Goal: Task Accomplishment & Management: Manage account settings

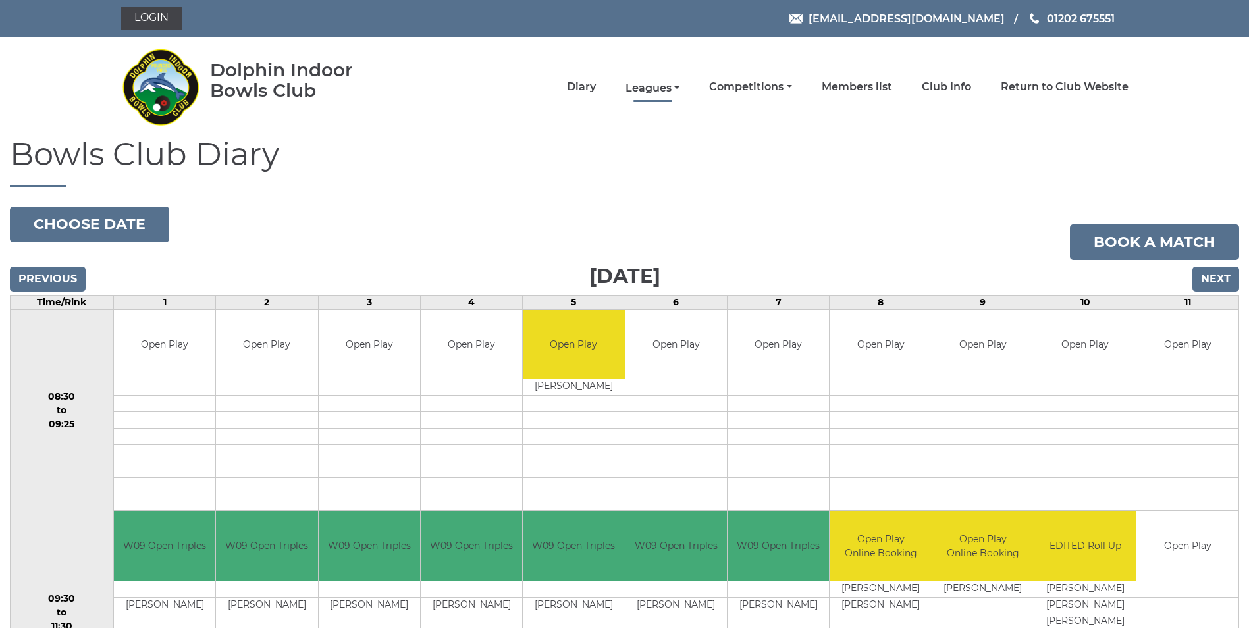
click at [666, 88] on link "Leagues" at bounding box center [653, 88] width 54 height 14
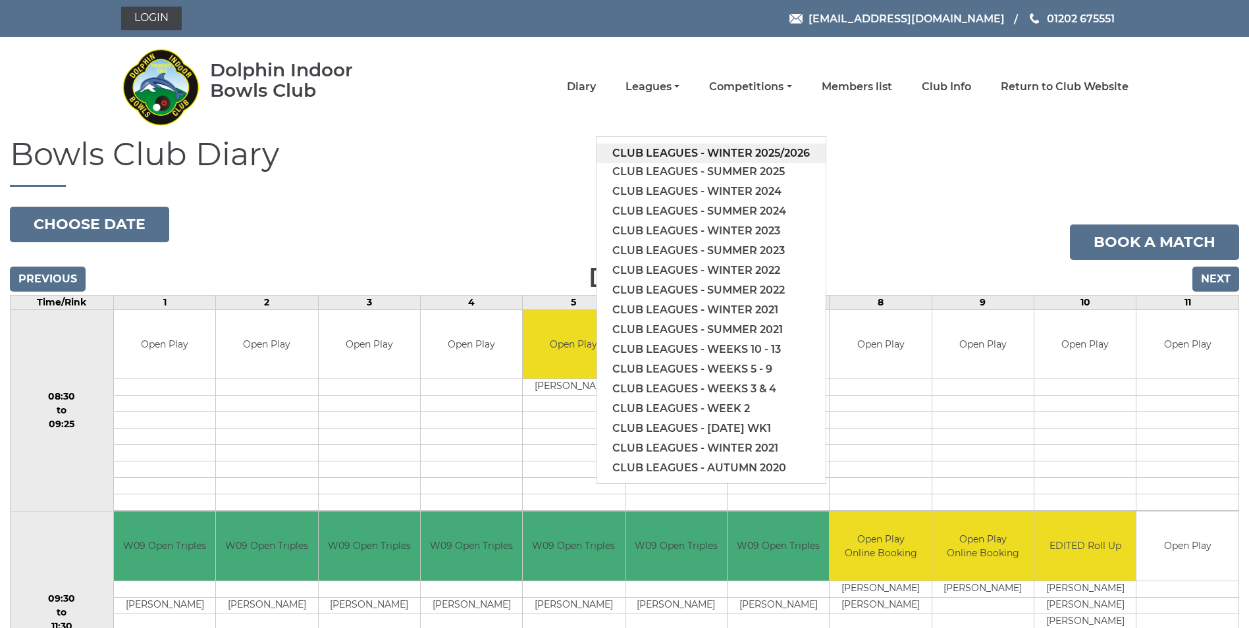
click at [676, 152] on link "Club leagues - Winter 2025/2026" at bounding box center [711, 154] width 229 height 20
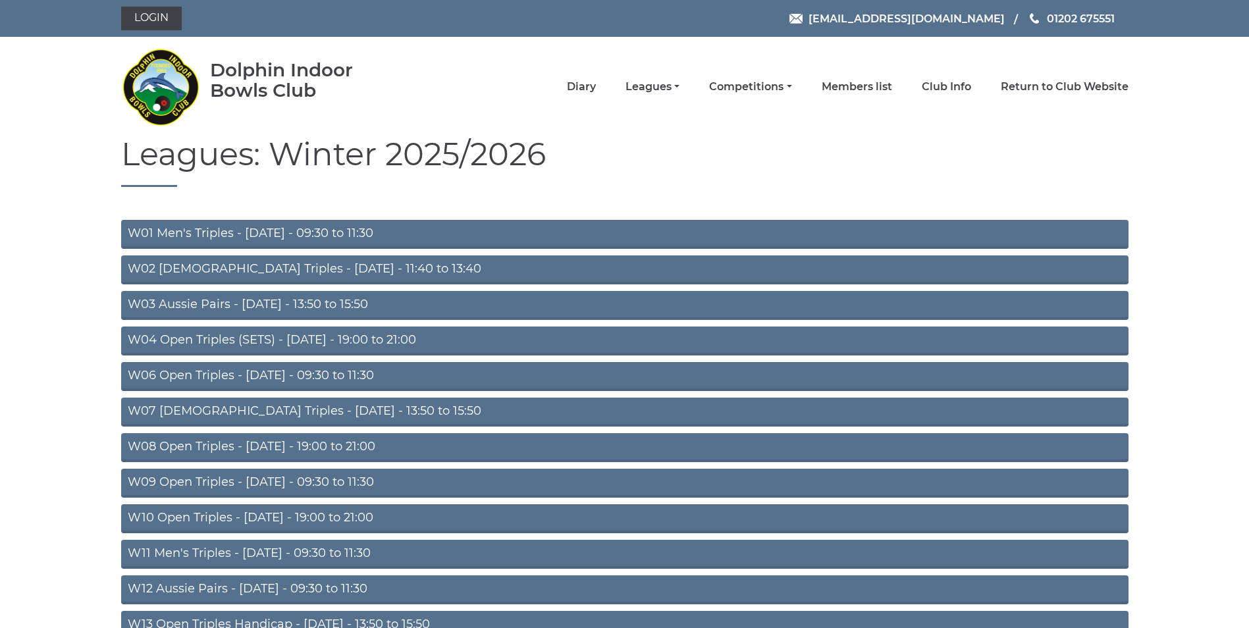
click at [212, 303] on link "W03 Aussie Pairs - Monday - 13:50 to 15:50" at bounding box center [625, 305] width 1008 height 29
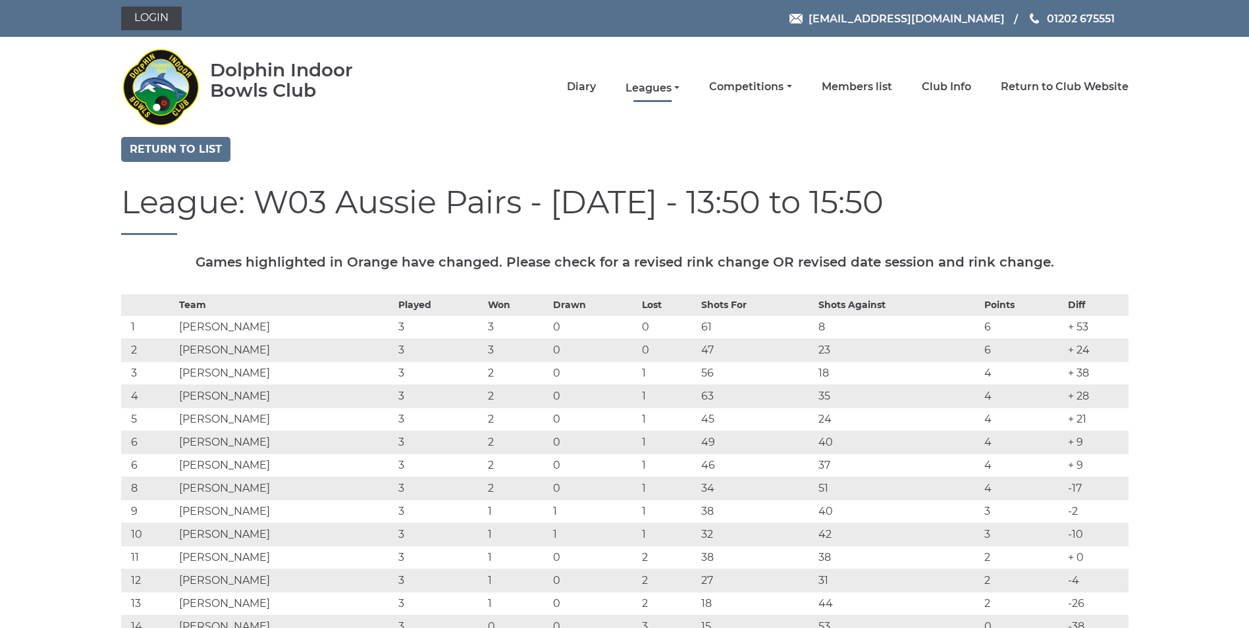
click at [676, 90] on link "Leagues" at bounding box center [653, 88] width 54 height 14
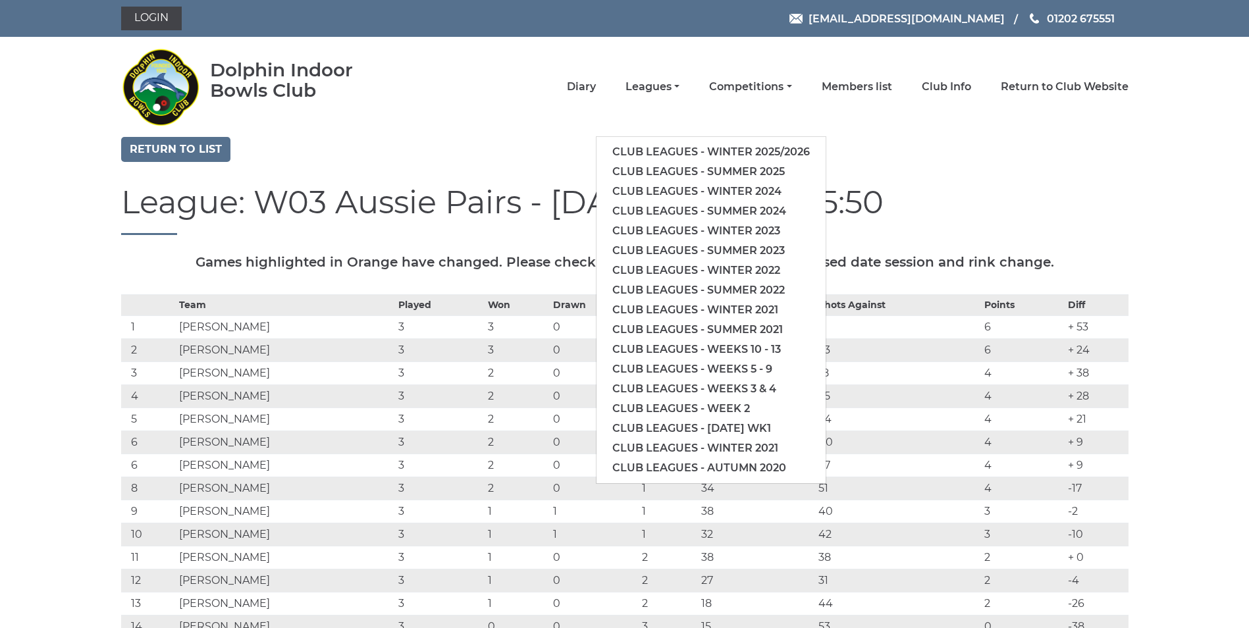
drag, startPoint x: 928, startPoint y: 138, endPoint x: 887, endPoint y: 138, distance: 41.5
click at [928, 138] on div "Return to list" at bounding box center [624, 151] width 1027 height 28
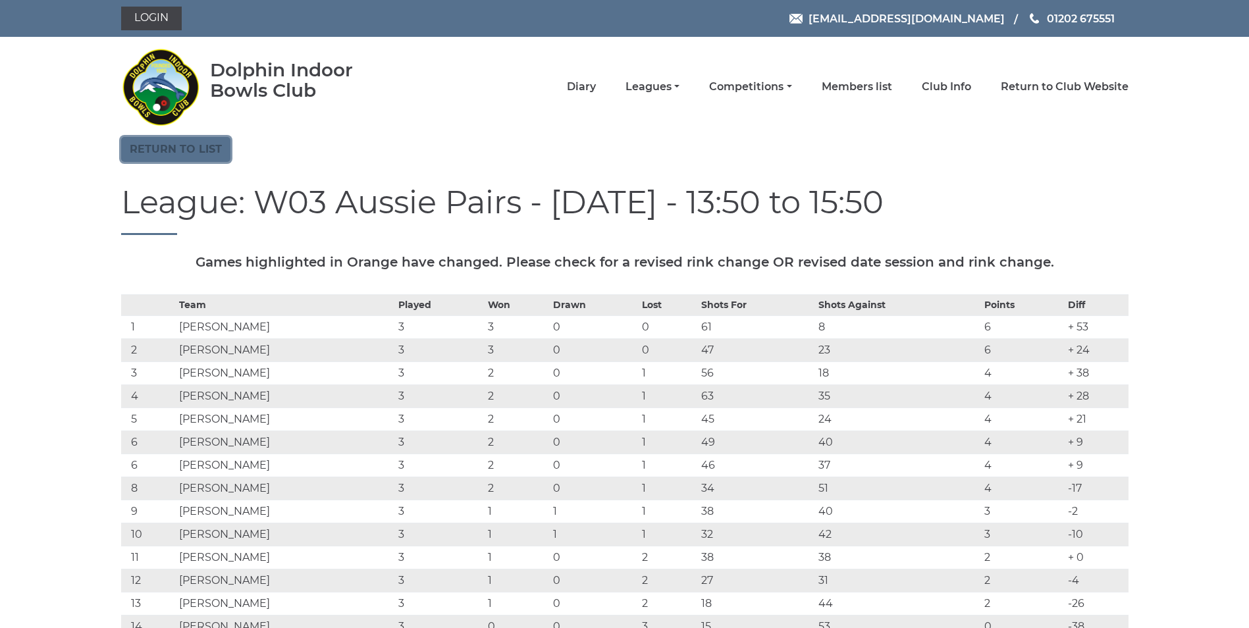
click at [198, 149] on link "Return to list" at bounding box center [175, 149] width 109 height 25
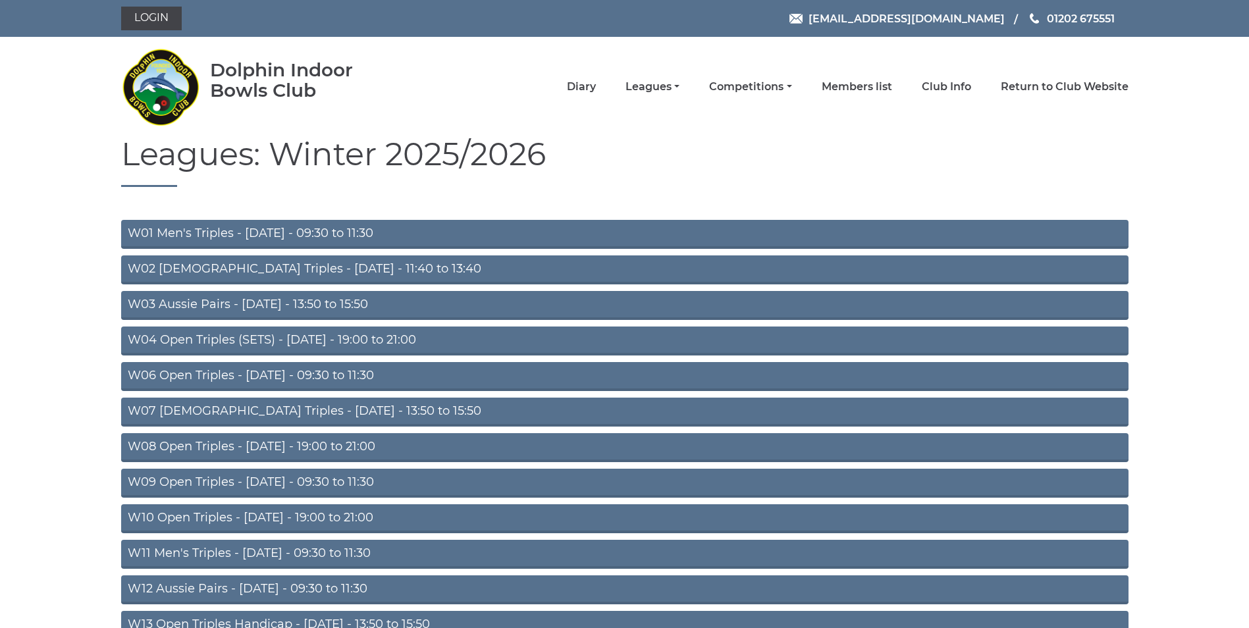
click at [277, 338] on link "W04 Open Triples (SETS) - Monday - 19:00 to 21:00" at bounding box center [625, 341] width 1008 height 29
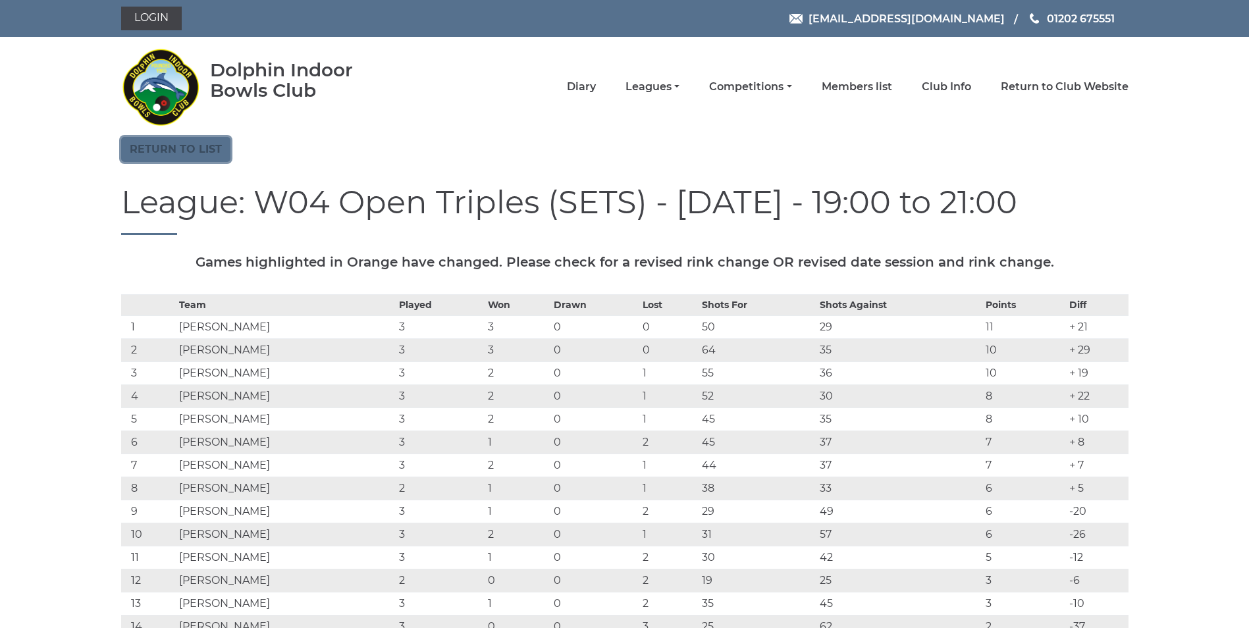
click at [200, 147] on link "Return to list" at bounding box center [175, 149] width 109 height 25
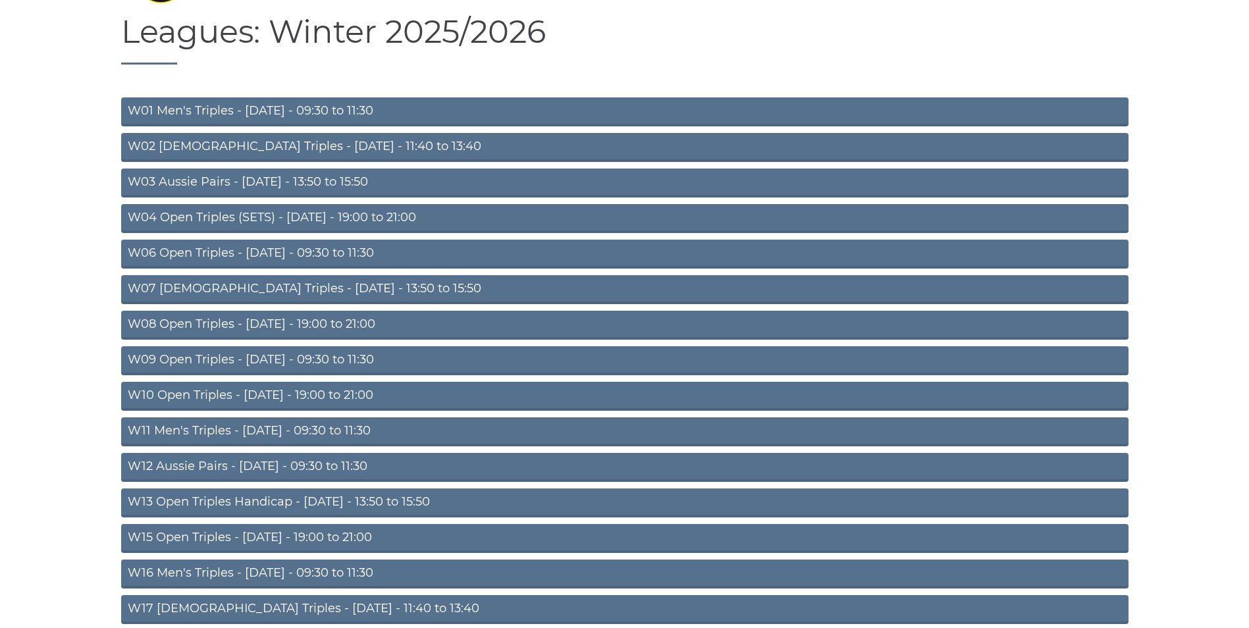
scroll to position [132, 0]
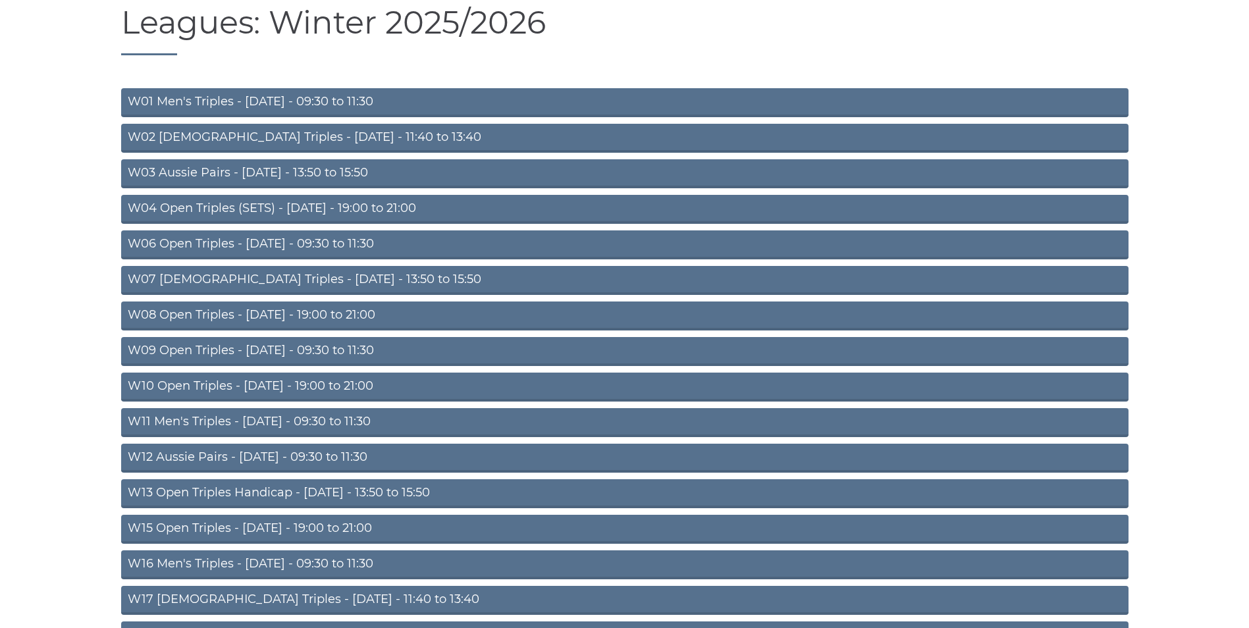
click at [268, 245] on link "W06 Open Triples - [DATE] - 09:30 to 11:30" at bounding box center [625, 244] width 1008 height 29
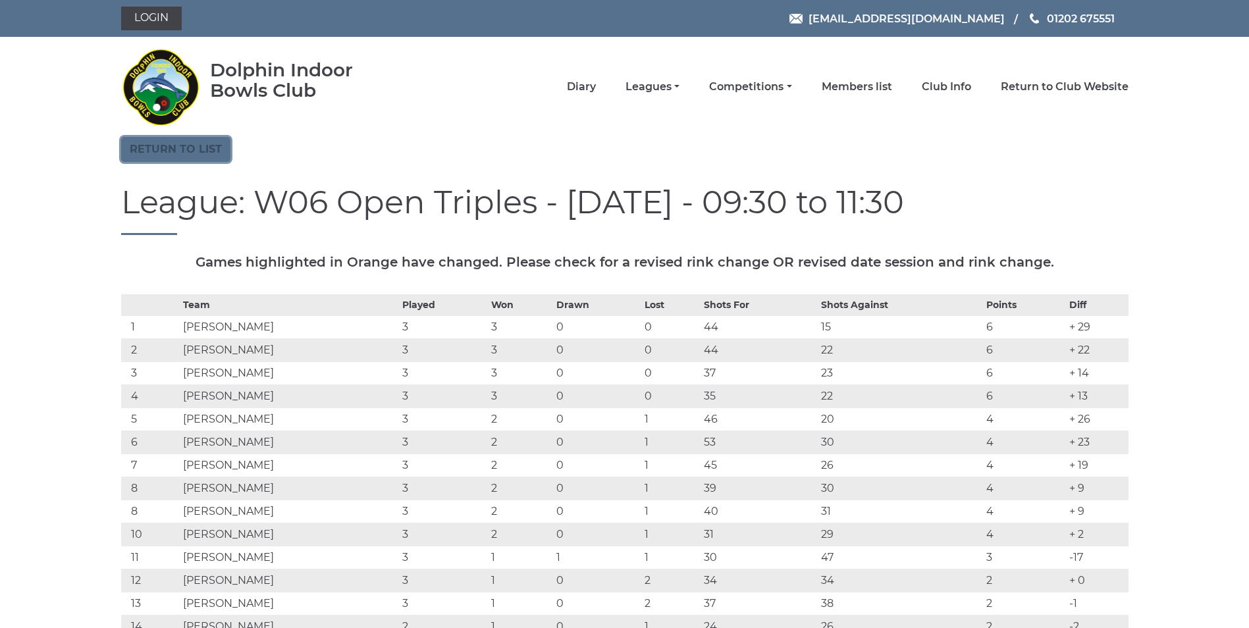
click at [179, 148] on link "Return to list" at bounding box center [175, 149] width 109 height 25
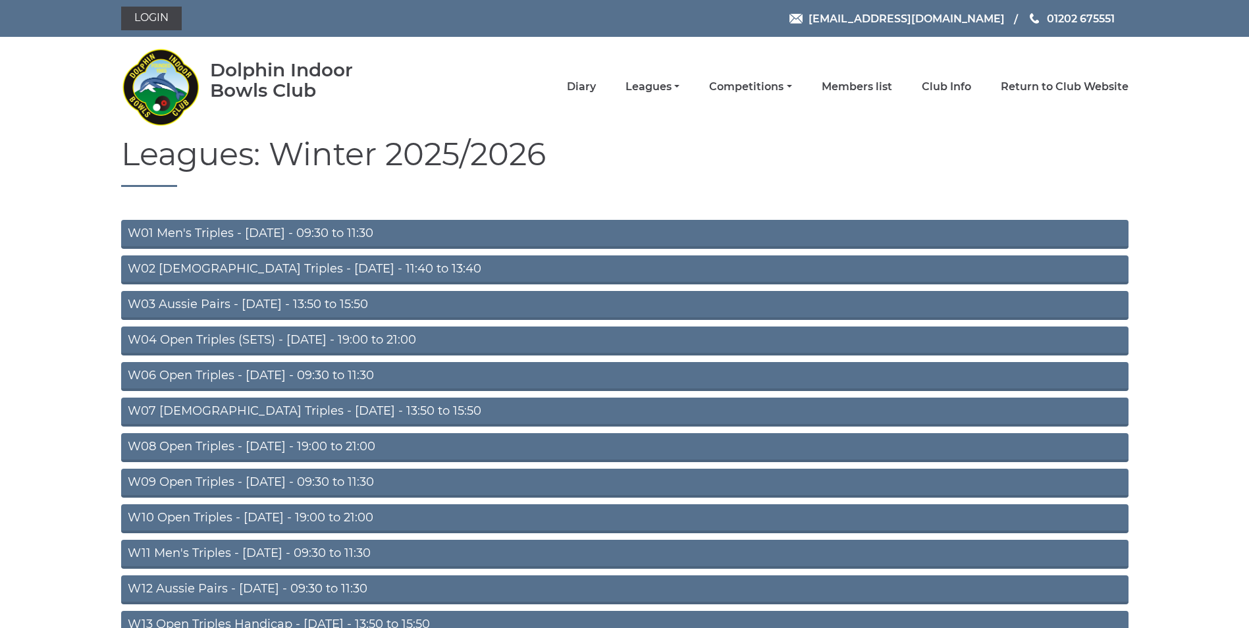
click at [309, 336] on link "W04 Open Triples (SETS) - Monday - 19:00 to 21:00" at bounding box center [625, 341] width 1008 height 29
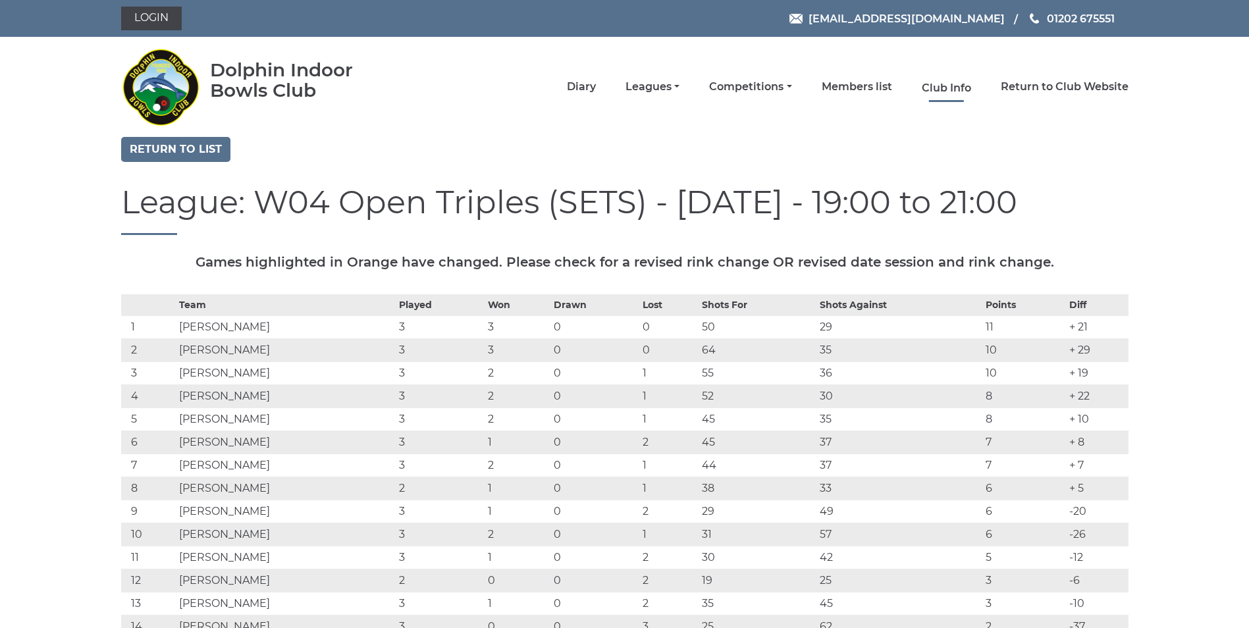
click at [946, 89] on link "Club Info" at bounding box center [946, 88] width 49 height 14
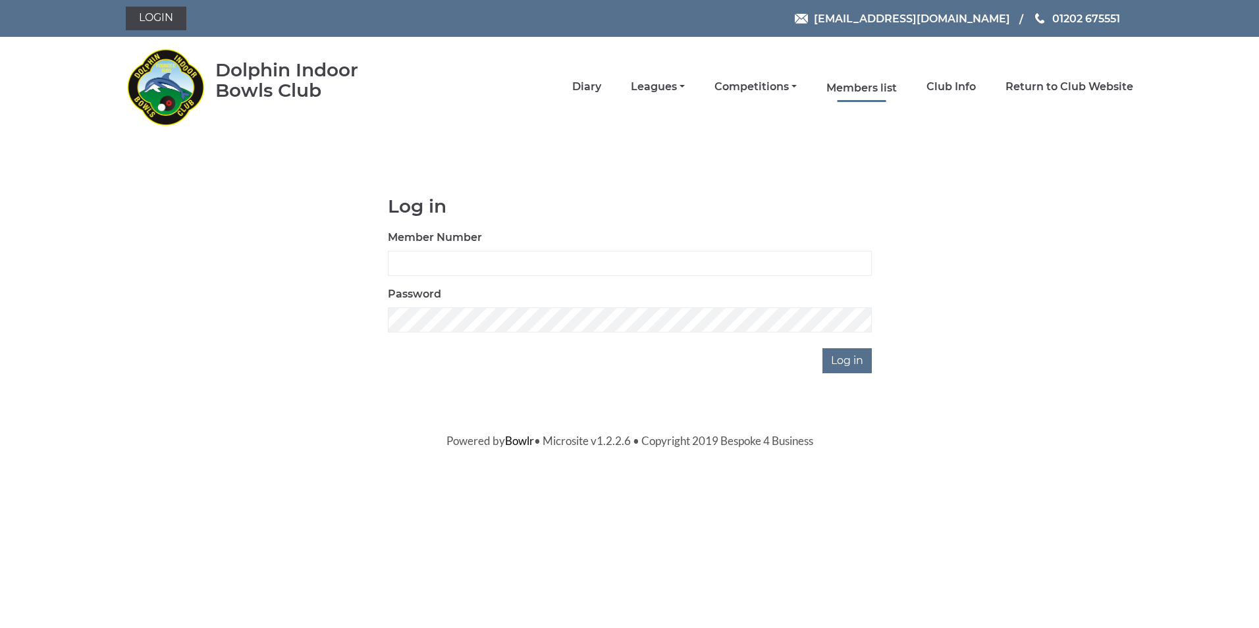
click at [876, 86] on link "Members list" at bounding box center [861, 88] width 70 height 14
click at [504, 254] on input "Member Number" at bounding box center [630, 263] width 484 height 25
type input "2211"
click at [822, 348] on input "Log in" at bounding box center [846, 360] width 49 height 25
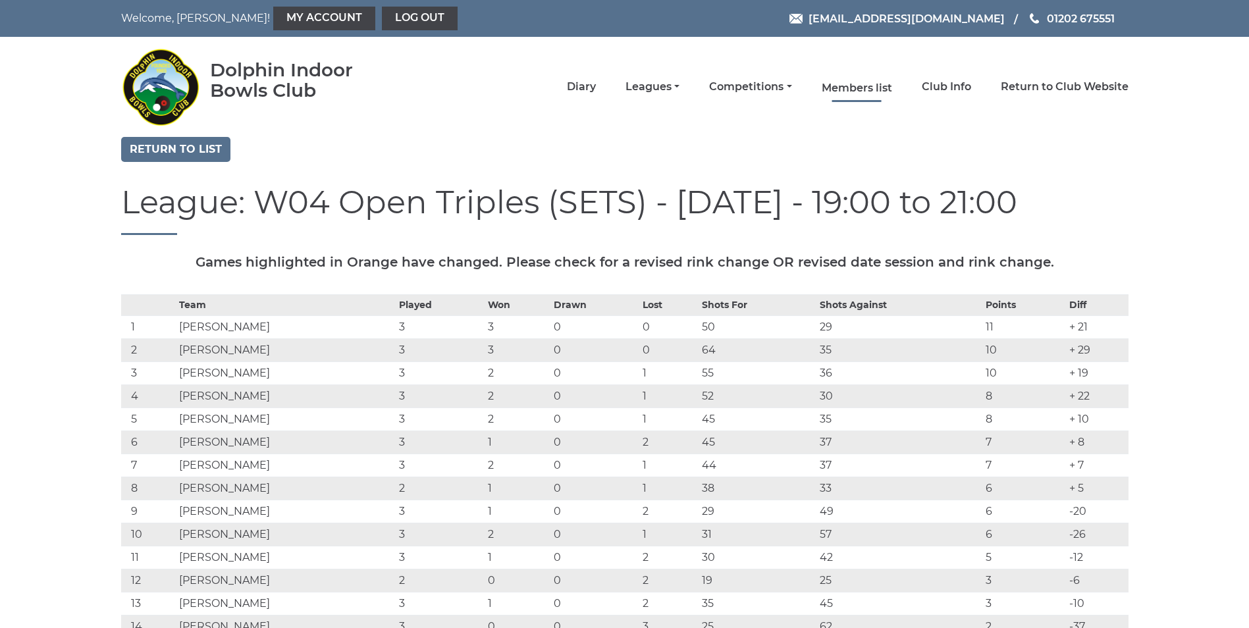
click at [869, 88] on link "Members list" at bounding box center [857, 88] width 70 height 14
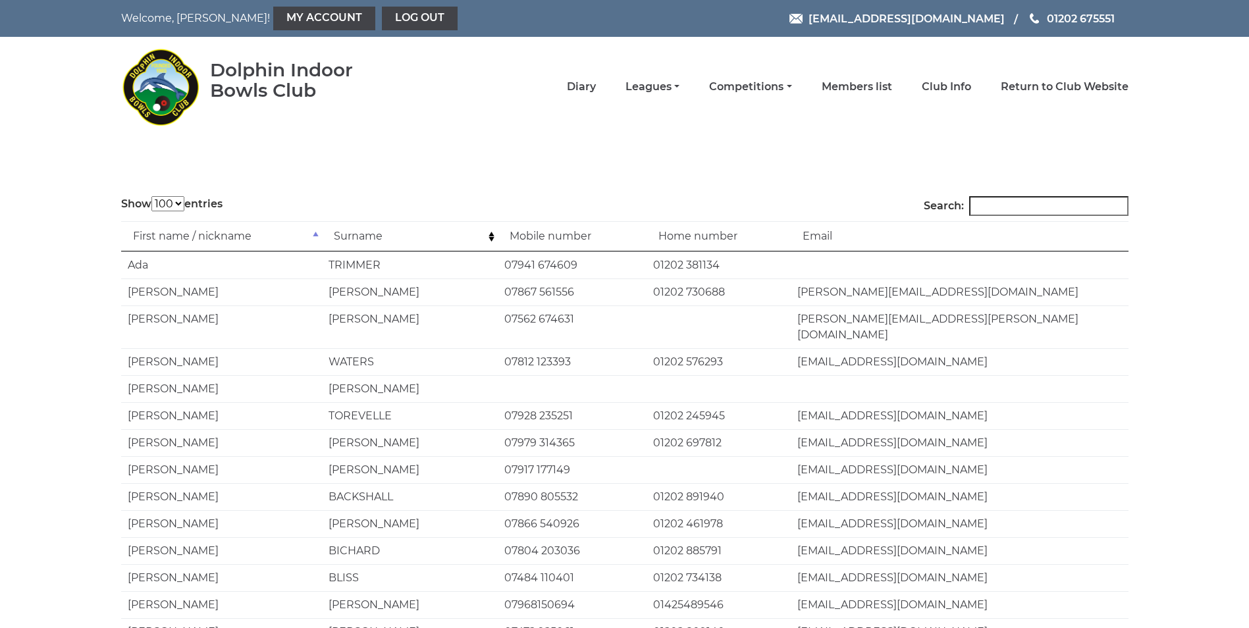
select select "100"
click at [955, 90] on link "Club Info" at bounding box center [946, 88] width 49 height 14
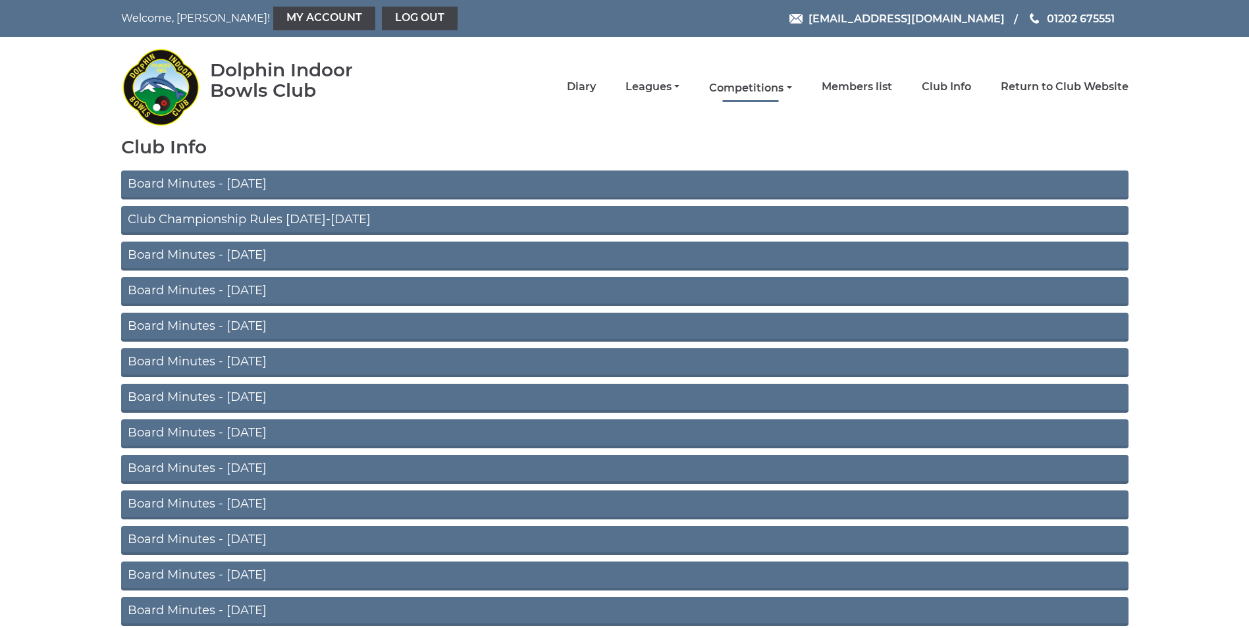
click at [787, 85] on link "Competitions" at bounding box center [750, 88] width 82 height 14
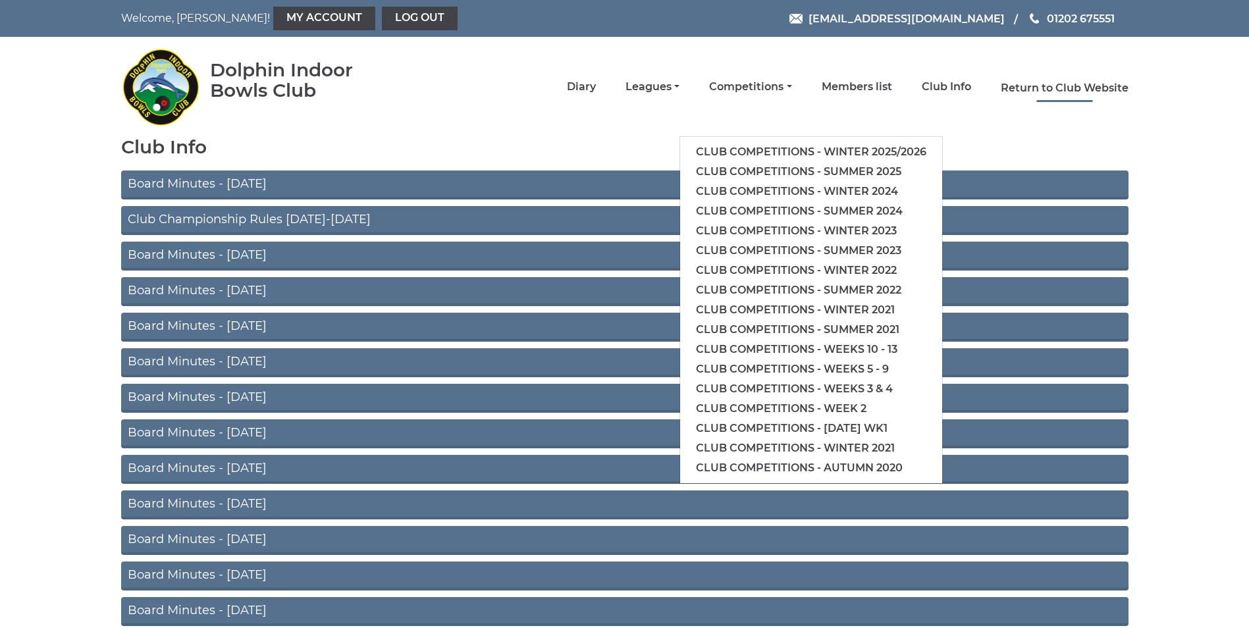
click at [1036, 92] on link "Return to Club Website" at bounding box center [1065, 88] width 128 height 14
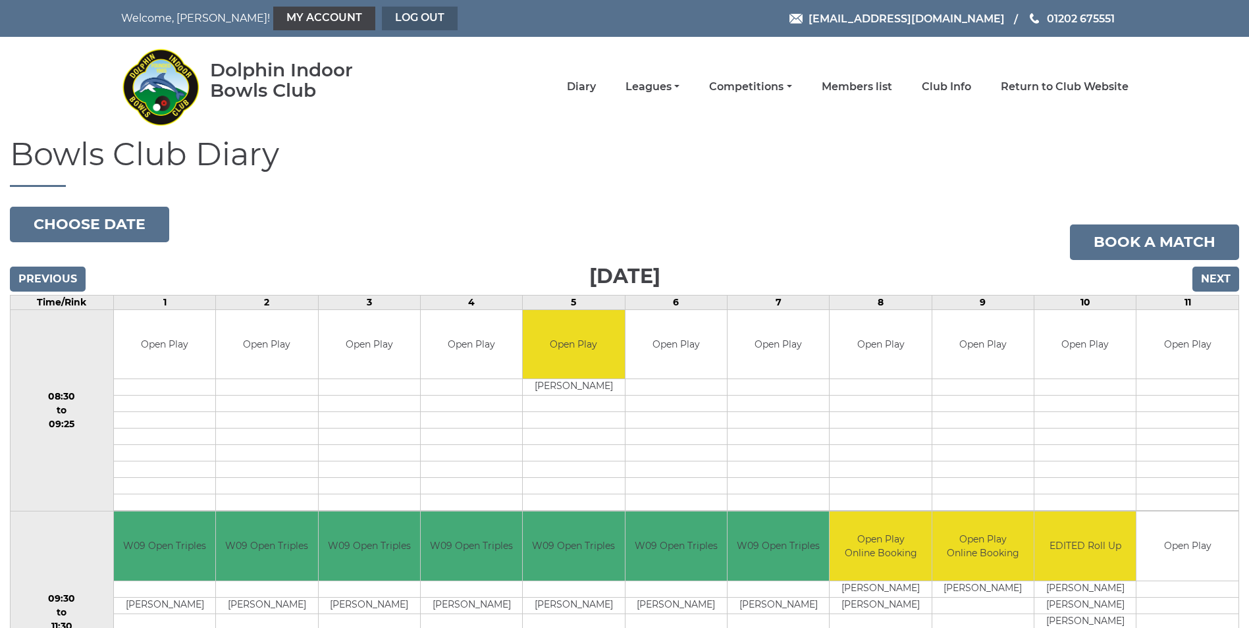
click at [382, 21] on link "Log out" at bounding box center [420, 19] width 76 height 24
